Goal: Task Accomplishment & Management: Manage account settings

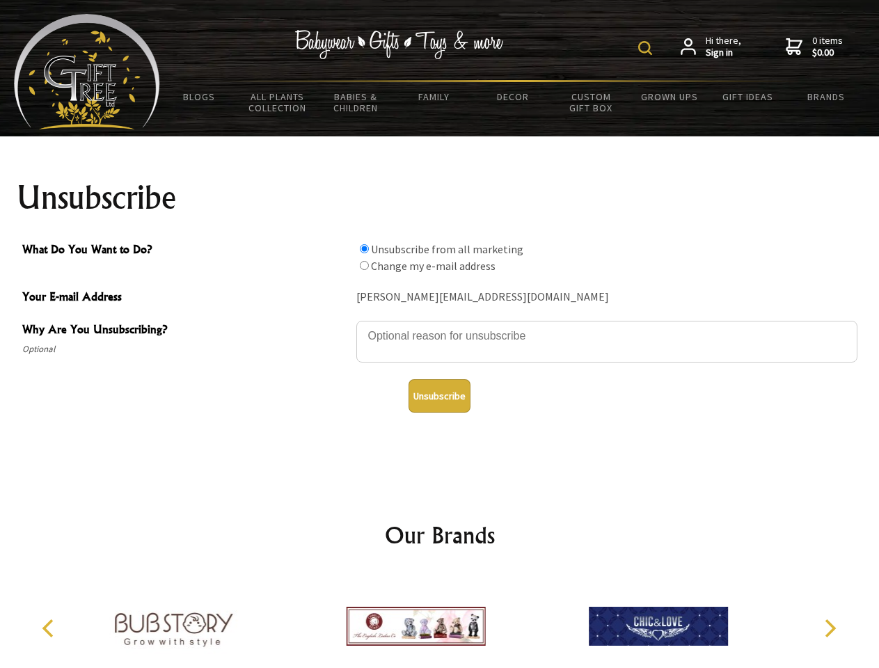
click at [648, 48] on img at bounding box center [646, 48] width 14 height 14
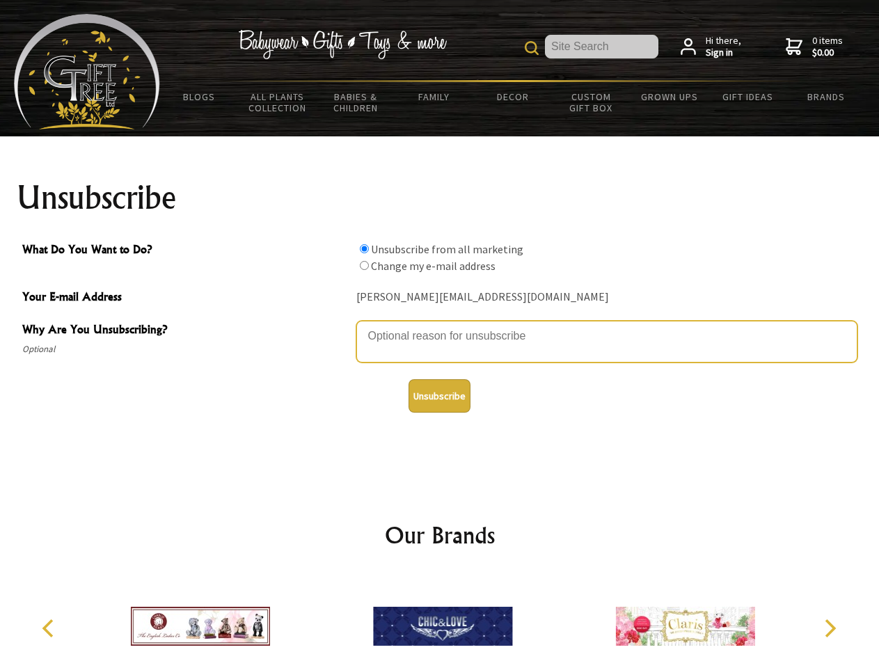
click at [440, 326] on textarea "Why Are You Unsubscribing?" at bounding box center [607, 342] width 501 height 42
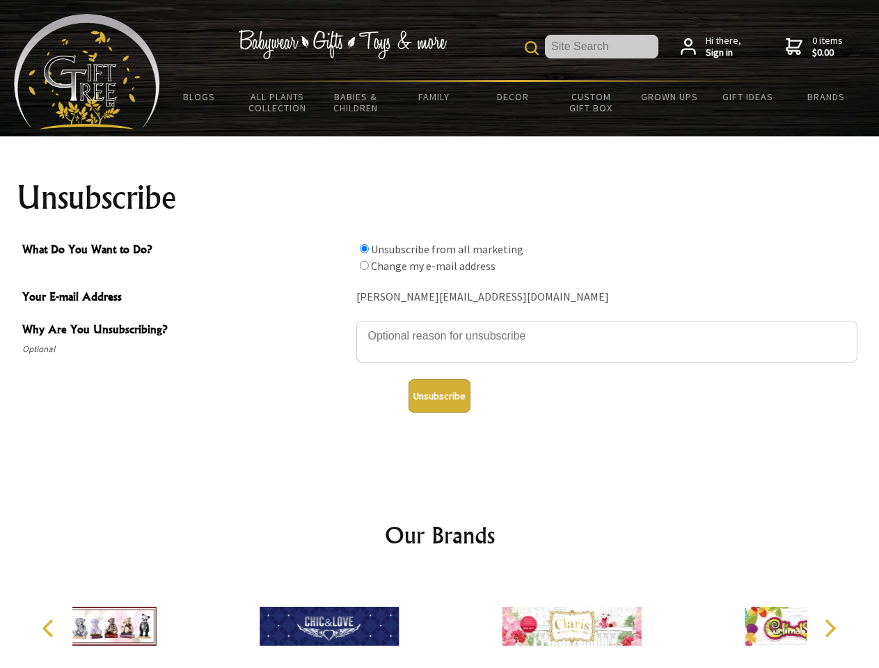
click at [364, 249] on input "What Do You Want to Do?" at bounding box center [364, 248] width 9 height 9
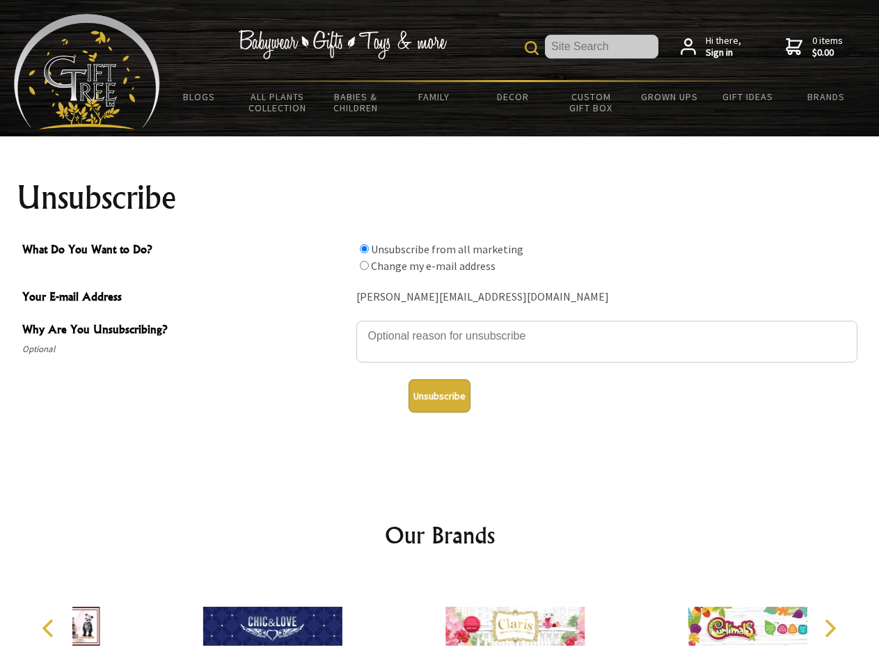
click at [364, 265] on input "What Do You Want to Do?" at bounding box center [364, 265] width 9 height 9
radio input "true"
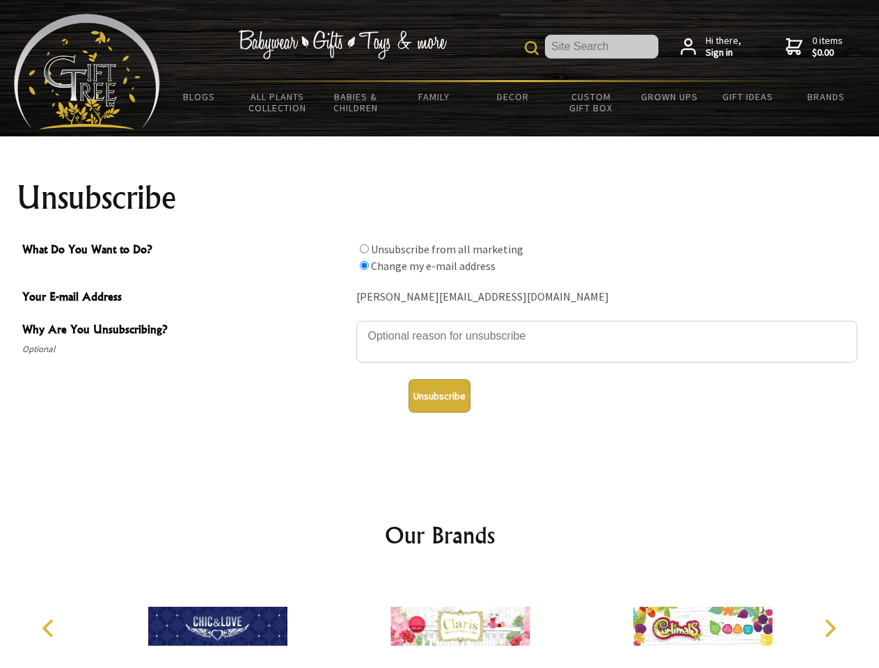
click at [439, 396] on button "Unsubscribe" at bounding box center [440, 395] width 62 height 33
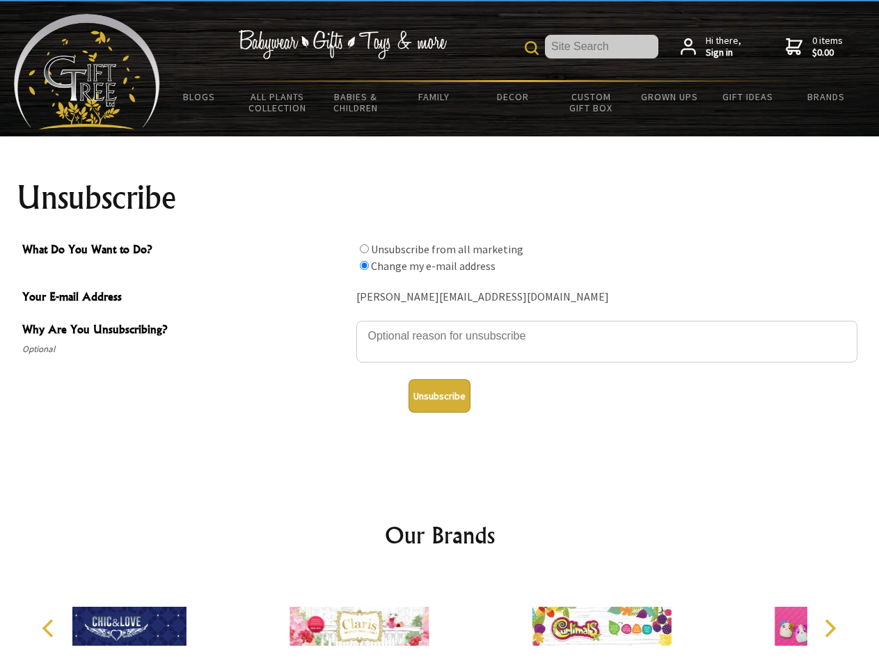
click at [50, 629] on icon "Previous" at bounding box center [49, 629] width 18 height 18
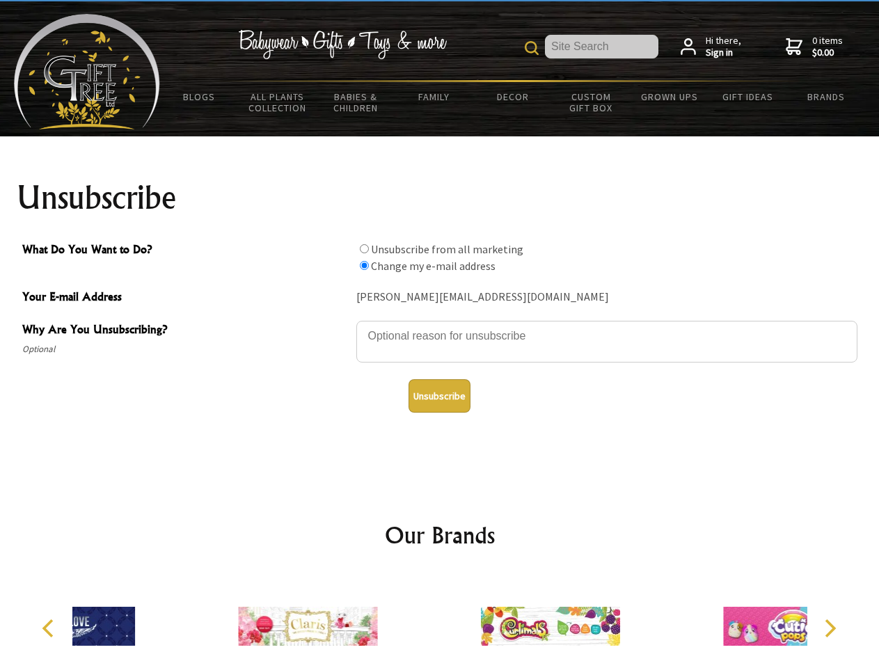
click at [830, 629] on icon "Next" at bounding box center [829, 629] width 18 height 18
